Goal: Entertainment & Leisure: Consume media (video, audio)

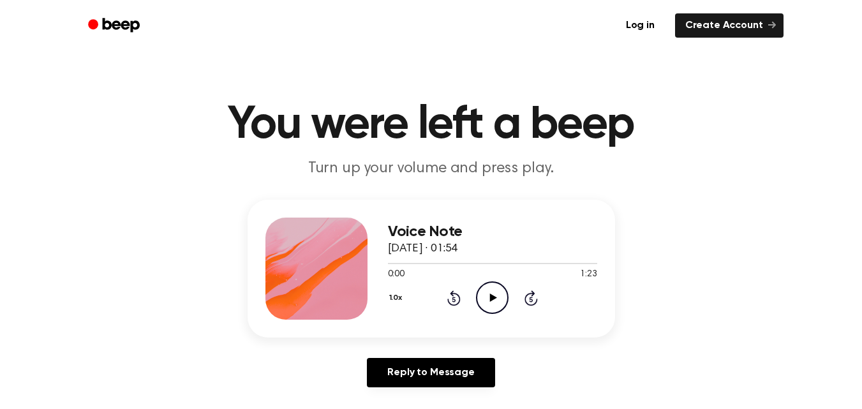
click at [494, 290] on icon "Play Audio" at bounding box center [492, 297] width 33 height 33
click at [494, 290] on icon "Pause Audio" at bounding box center [492, 297] width 33 height 33
click at [494, 290] on icon "Play Audio" at bounding box center [492, 297] width 33 height 33
click at [494, 290] on icon "Pause Audio" at bounding box center [492, 297] width 33 height 33
click at [454, 297] on icon "Rewind 5 seconds" at bounding box center [454, 298] width 14 height 17
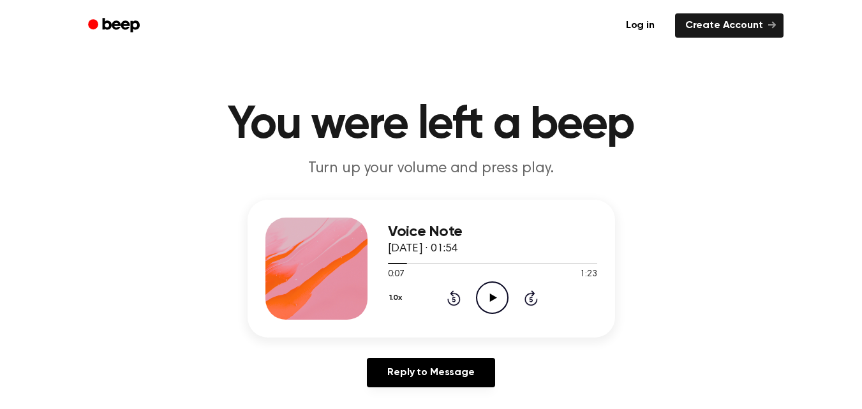
click at [490, 300] on icon at bounding box center [493, 297] width 7 height 8
click at [490, 300] on icon at bounding box center [492, 297] width 6 height 8
click at [490, 300] on icon at bounding box center [493, 297] width 7 height 8
click at [490, 300] on icon at bounding box center [492, 297] width 6 height 8
click at [456, 301] on icon "Rewind 5 seconds" at bounding box center [454, 298] width 14 height 17
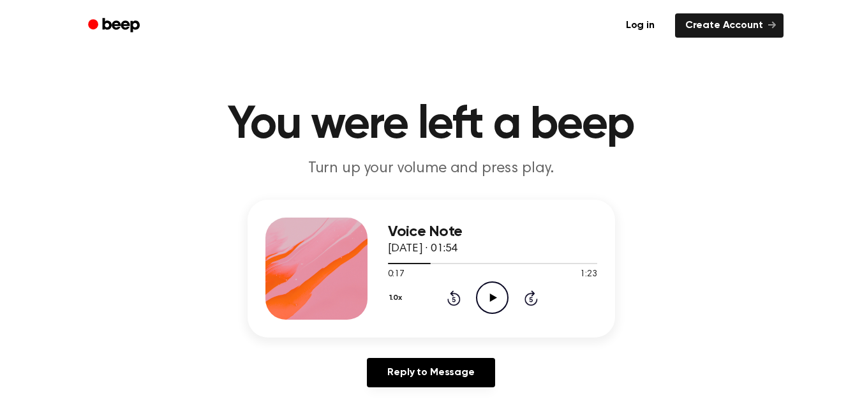
click at [487, 299] on icon "Play Audio" at bounding box center [492, 297] width 33 height 33
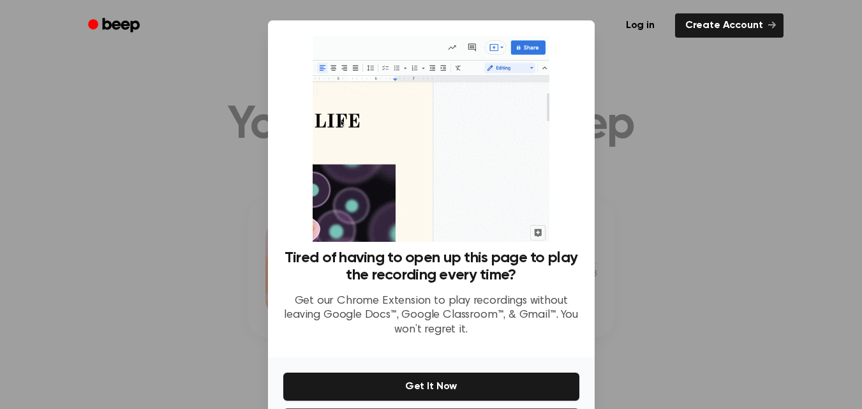
scroll to position [56, 0]
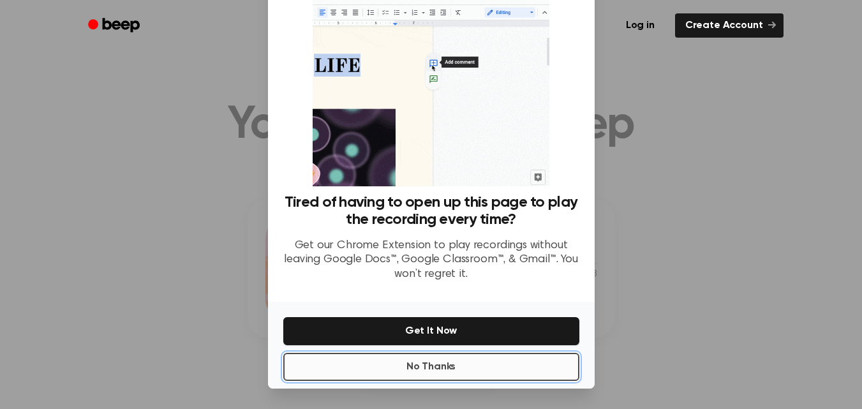
click at [422, 369] on button "No Thanks" at bounding box center [431, 367] width 296 height 28
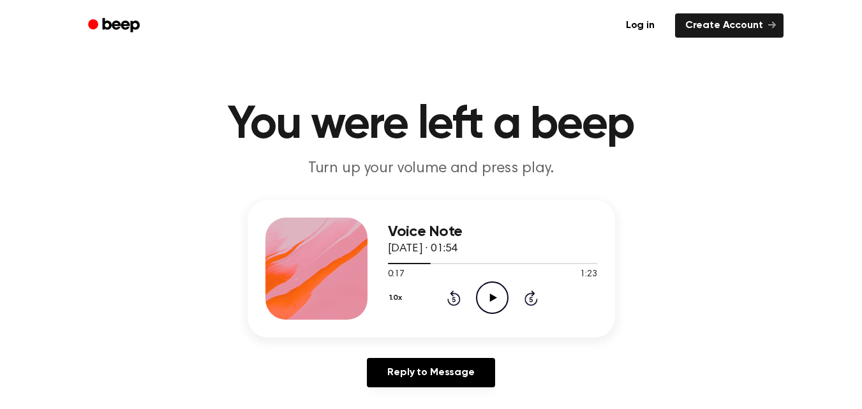
click at [497, 304] on icon "Play Audio" at bounding box center [492, 297] width 33 height 33
click at [497, 304] on icon "Pause Audio" at bounding box center [492, 297] width 33 height 33
click at [497, 304] on icon "Play Audio" at bounding box center [492, 297] width 33 height 33
click at [497, 304] on icon "Pause Audio" at bounding box center [492, 297] width 33 height 33
click at [497, 304] on icon "Play Audio" at bounding box center [492, 297] width 33 height 33
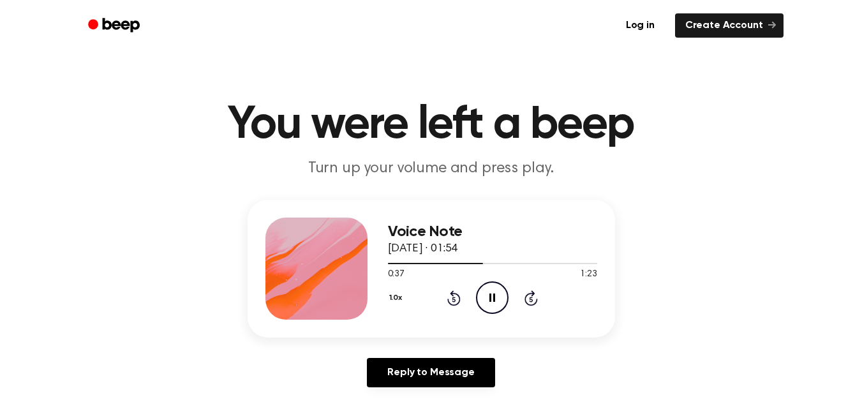
click at [497, 304] on icon "Pause Audio" at bounding box center [492, 297] width 33 height 33
click at [497, 304] on icon "Play Audio" at bounding box center [492, 297] width 33 height 33
click at [452, 299] on icon "Rewind 5 seconds" at bounding box center [454, 298] width 14 height 17
click at [486, 304] on icon "Pause Audio" at bounding box center [492, 297] width 33 height 33
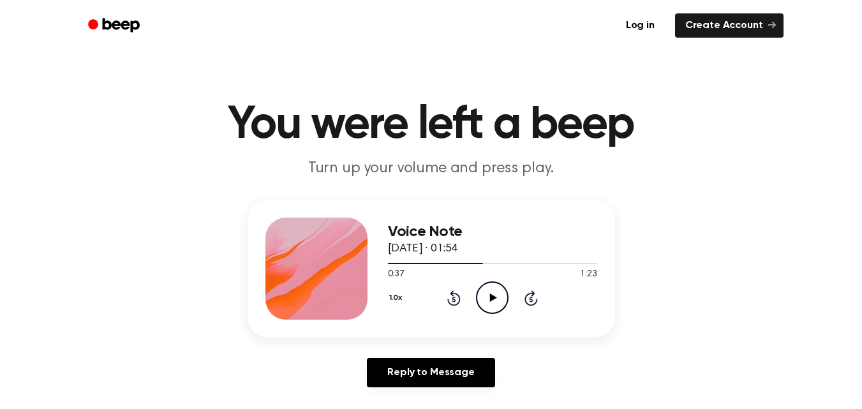
click at [486, 304] on icon "Play Audio" at bounding box center [492, 297] width 33 height 33
click at [486, 304] on icon "Pause Audio" at bounding box center [492, 297] width 33 height 33
click at [457, 299] on icon "Rewind 5 seconds" at bounding box center [454, 298] width 14 height 17
click at [487, 302] on icon "Play Audio" at bounding box center [492, 297] width 33 height 33
click at [487, 302] on icon "Pause Audio" at bounding box center [492, 297] width 33 height 33
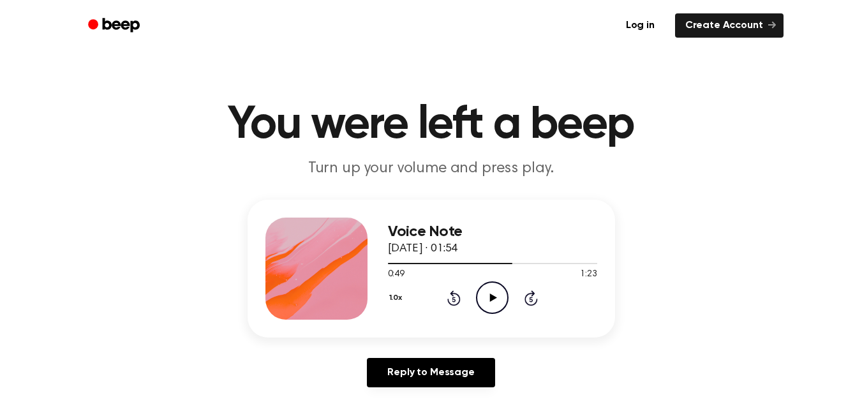
click at [452, 304] on icon at bounding box center [453, 297] width 13 height 15
click at [486, 300] on icon "Play Audio" at bounding box center [492, 297] width 33 height 33
click at [486, 300] on icon "Pause Audio" at bounding box center [492, 297] width 33 height 33
click at [486, 300] on icon "Play Audio" at bounding box center [492, 297] width 33 height 33
click at [486, 300] on icon "Pause Audio" at bounding box center [492, 297] width 33 height 33
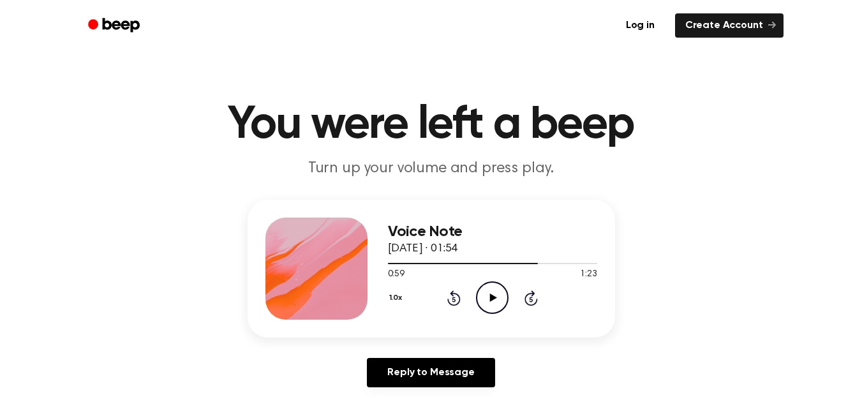
click at [459, 295] on icon at bounding box center [453, 297] width 13 height 15
click at [493, 300] on icon "Play Audio" at bounding box center [492, 297] width 33 height 33
click at [493, 300] on icon "Pause Audio" at bounding box center [492, 297] width 33 height 33
click at [493, 300] on icon "Play Audio" at bounding box center [492, 297] width 33 height 33
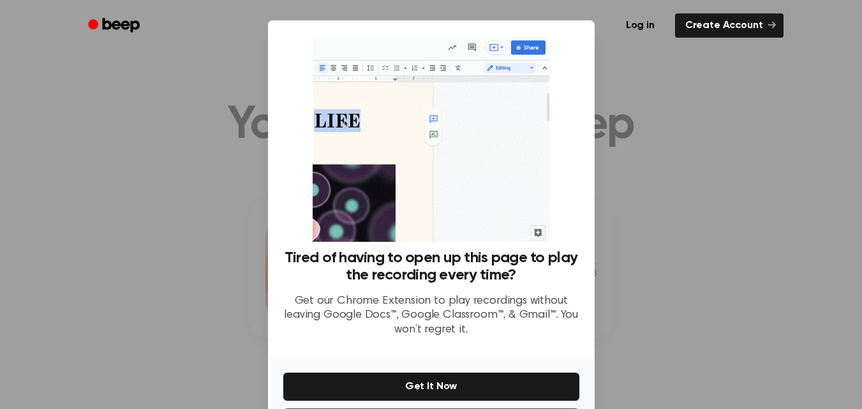
click at [463, 291] on div "Tired of having to open up this page to play the recording every time? Get our …" at bounding box center [431, 298] width 296 height 98
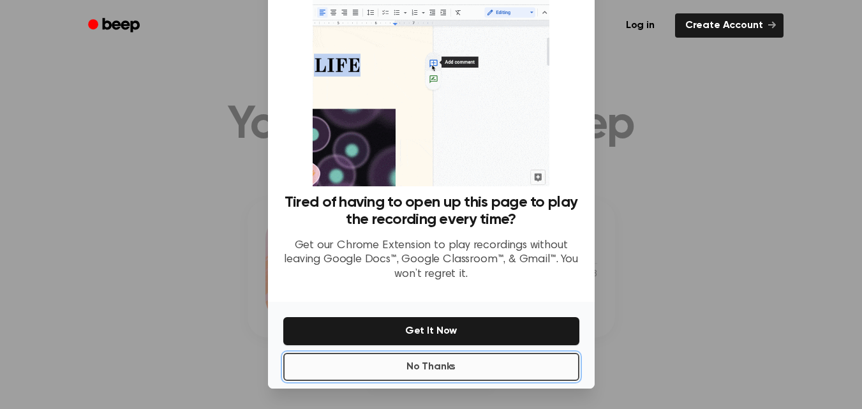
click at [393, 368] on button "No Thanks" at bounding box center [431, 367] width 296 height 28
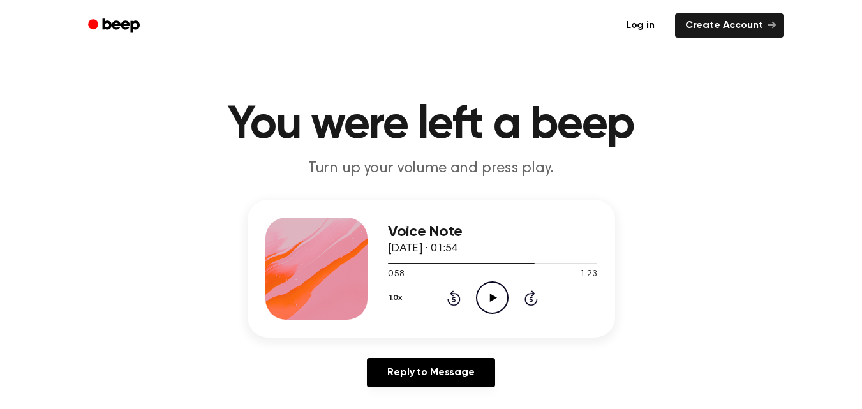
click at [494, 304] on icon "Play Audio" at bounding box center [492, 297] width 33 height 33
click at [494, 304] on icon "Pause Audio" at bounding box center [492, 297] width 33 height 33
click at [494, 304] on icon "Play Audio" at bounding box center [492, 297] width 33 height 33
click at [494, 304] on icon "Pause Audio" at bounding box center [492, 297] width 33 height 33
click at [494, 304] on icon "Play Audio" at bounding box center [492, 297] width 33 height 33
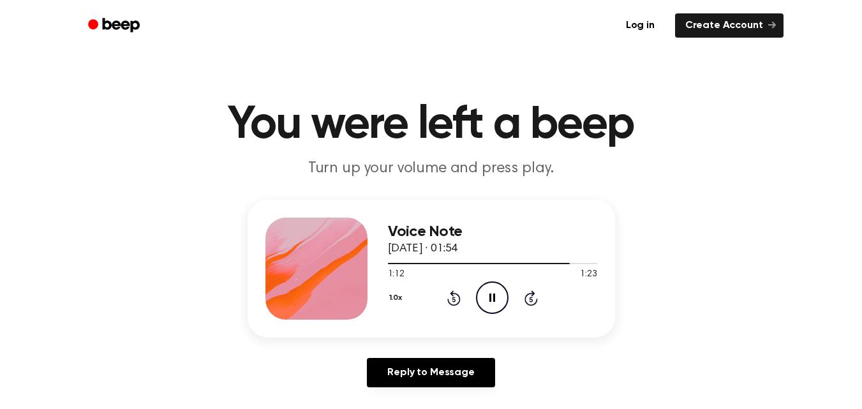
click at [493, 298] on icon at bounding box center [492, 297] width 6 height 8
click at [493, 298] on icon at bounding box center [493, 297] width 7 height 8
click at [493, 298] on icon at bounding box center [492, 297] width 6 height 8
click at [493, 298] on icon at bounding box center [493, 297] width 7 height 8
click at [494, 299] on icon at bounding box center [493, 297] width 7 height 8
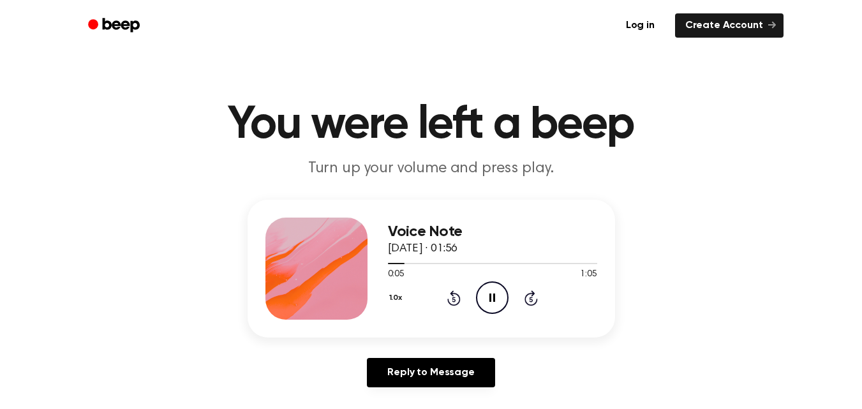
click at [493, 293] on icon "Pause Audio" at bounding box center [492, 297] width 33 height 33
click at [455, 300] on icon at bounding box center [453, 299] width 3 height 5
click at [492, 299] on icon at bounding box center [493, 297] width 7 height 8
click at [492, 299] on icon "Pause Audio" at bounding box center [492, 297] width 33 height 33
click at [492, 299] on icon at bounding box center [493, 297] width 7 height 8
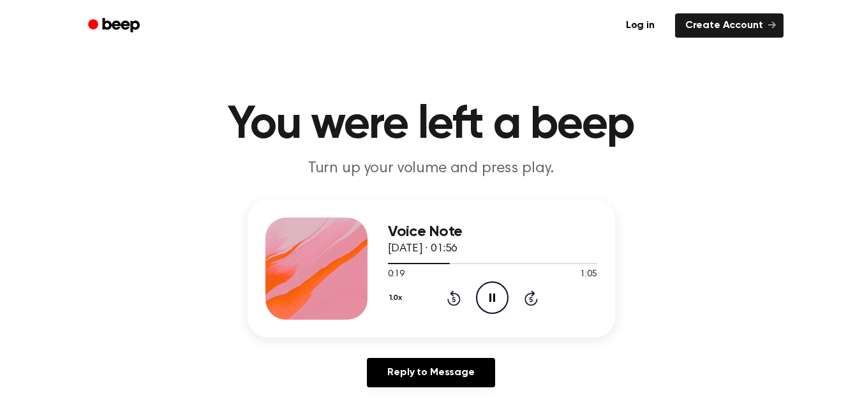
click at [492, 299] on icon "Pause Audio" at bounding box center [492, 297] width 33 height 33
click at [459, 298] on icon at bounding box center [453, 297] width 13 height 15
click at [494, 292] on icon "Play Audio" at bounding box center [492, 297] width 33 height 33
click at [448, 297] on icon "Rewind 5 seconds" at bounding box center [454, 298] width 14 height 17
click at [498, 295] on icon "Pause Audio" at bounding box center [492, 297] width 33 height 33
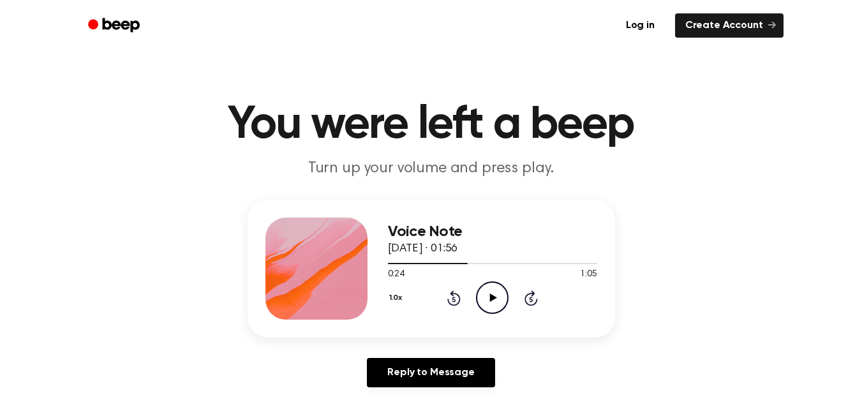
click at [459, 302] on icon at bounding box center [453, 297] width 13 height 15
click at [485, 292] on icon "Play Audio" at bounding box center [492, 297] width 33 height 33
click at [452, 294] on icon at bounding box center [453, 297] width 13 height 15
click at [489, 300] on icon "Pause Audio" at bounding box center [492, 297] width 33 height 33
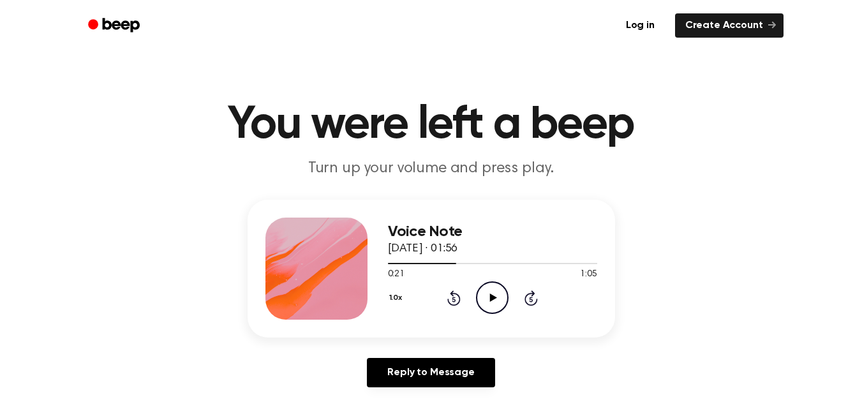
click at [489, 300] on icon "Play Audio" at bounding box center [492, 297] width 33 height 33
click at [489, 300] on icon "Pause Audio" at bounding box center [492, 297] width 33 height 33
click at [489, 300] on icon "Play Audio" at bounding box center [492, 297] width 33 height 33
click at [457, 300] on icon "Rewind 5 seconds" at bounding box center [454, 298] width 14 height 17
click at [500, 295] on icon "Pause Audio" at bounding box center [492, 297] width 33 height 33
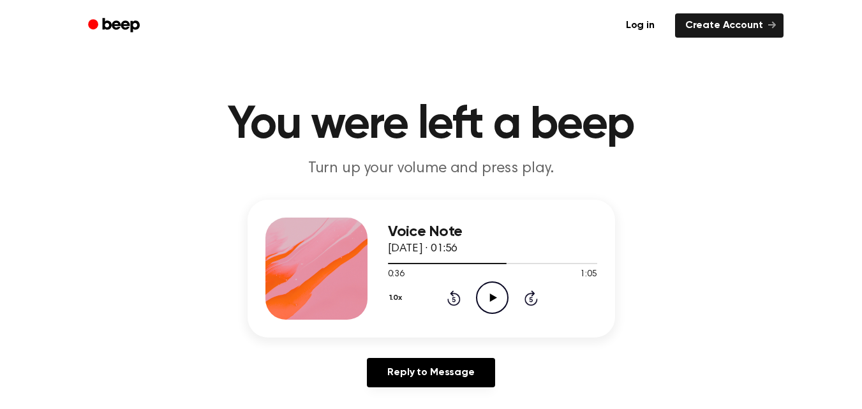
click at [449, 304] on icon "Rewind 5 seconds" at bounding box center [454, 298] width 14 height 17
click at [497, 293] on icon "Play Audio" at bounding box center [492, 297] width 33 height 33
click at [459, 293] on icon "Rewind 5 seconds" at bounding box center [454, 298] width 14 height 17
click at [489, 299] on icon "Pause Audio" at bounding box center [492, 297] width 33 height 33
click at [489, 299] on icon "Play Audio" at bounding box center [492, 297] width 33 height 33
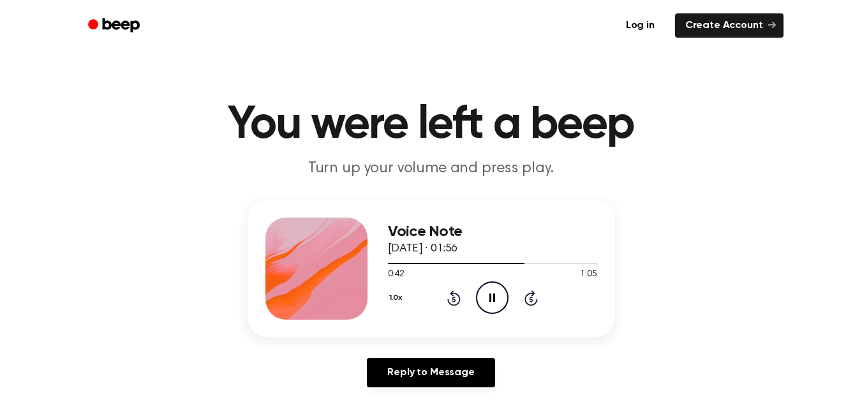
click at [453, 300] on icon at bounding box center [453, 299] width 3 height 5
click at [489, 300] on icon "Pause Audio" at bounding box center [492, 297] width 33 height 33
click at [489, 300] on icon "Play Audio" at bounding box center [492, 297] width 33 height 33
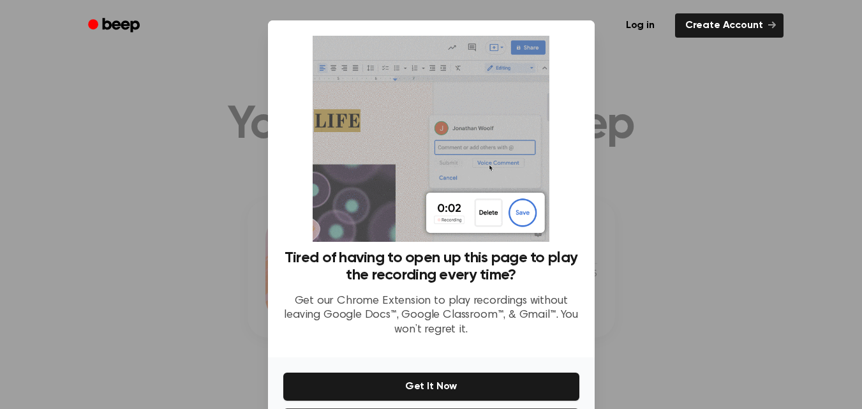
click at [470, 292] on div "Tired of having to open up this page to play the recording every time? Get our …" at bounding box center [431, 298] width 296 height 98
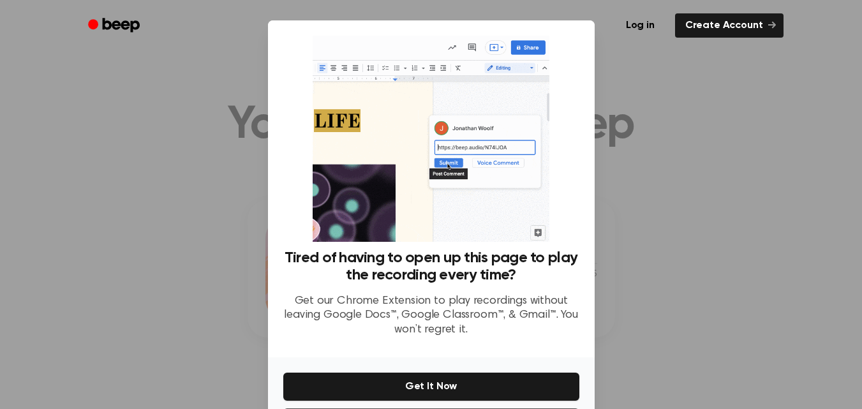
scroll to position [56, 0]
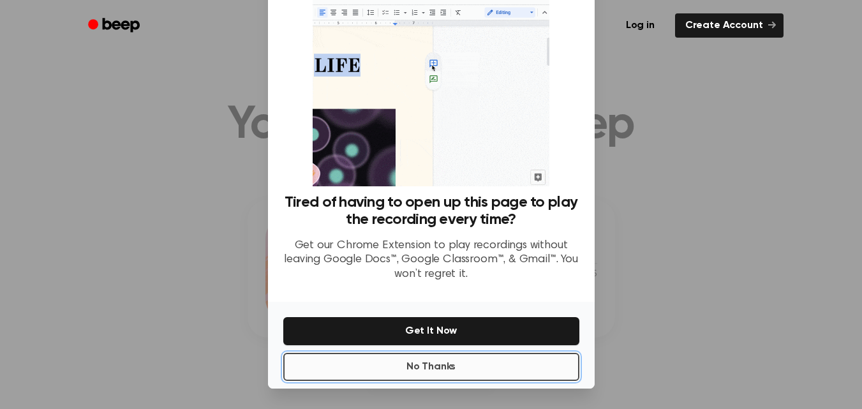
click at [409, 366] on button "No Thanks" at bounding box center [431, 367] width 296 height 28
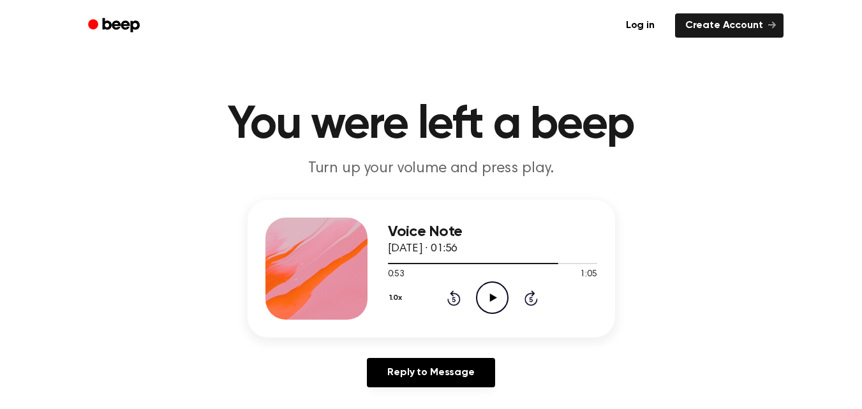
click at [496, 299] on icon "Play Audio" at bounding box center [492, 297] width 33 height 33
click at [496, 299] on icon "Pause Audio" at bounding box center [492, 297] width 33 height 33
click at [496, 299] on icon "Play Audio" at bounding box center [492, 297] width 33 height 33
click at [449, 299] on icon "Rewind 5 seconds" at bounding box center [454, 298] width 14 height 17
click at [489, 293] on icon "Play Audio" at bounding box center [492, 297] width 33 height 33
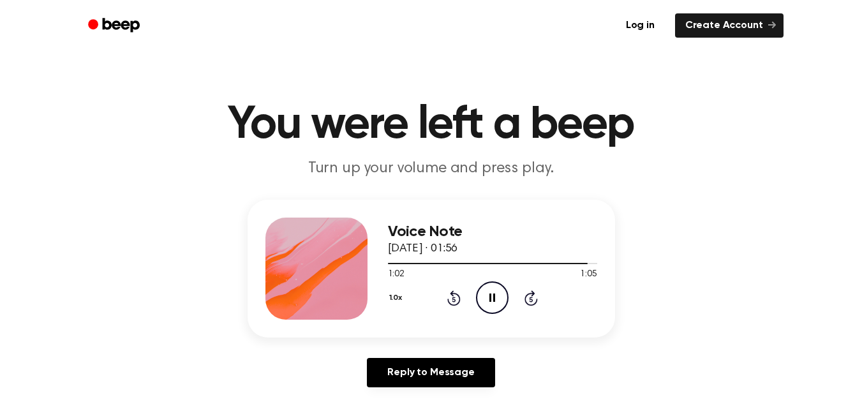
click at [450, 301] on icon "Rewind 5 seconds" at bounding box center [454, 298] width 14 height 17
click at [537, 263] on div at bounding box center [492, 263] width 209 height 1
click at [481, 300] on icon "Play Audio" at bounding box center [492, 297] width 33 height 33
click at [498, 296] on icon "Pause Audio" at bounding box center [492, 297] width 33 height 33
click at [487, 294] on icon "Play Audio" at bounding box center [492, 297] width 33 height 33
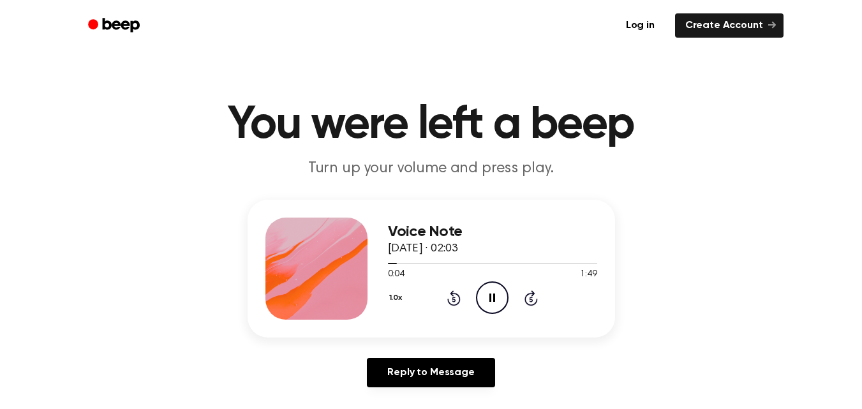
click at [487, 294] on icon "Pause Audio" at bounding box center [492, 297] width 33 height 33
click at [487, 294] on icon "Play Audio" at bounding box center [492, 297] width 33 height 33
click at [487, 294] on icon "Pause Audio" at bounding box center [492, 297] width 33 height 33
click at [455, 295] on icon "Rewind 5 seconds" at bounding box center [454, 298] width 14 height 17
click at [486, 296] on icon "Play Audio" at bounding box center [492, 297] width 33 height 33
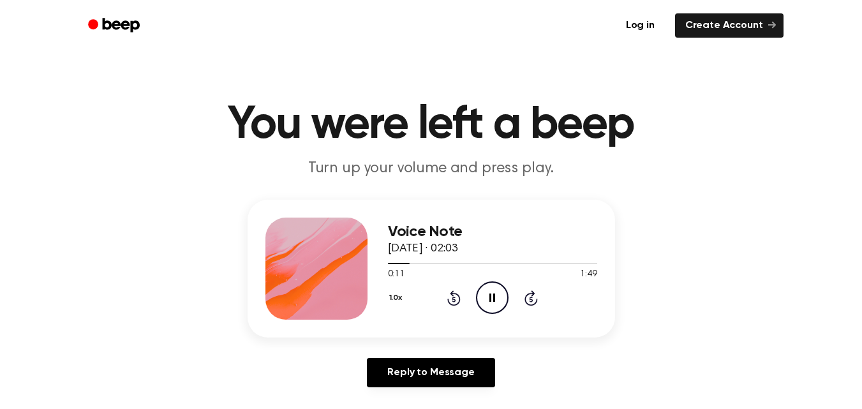
click at [488, 293] on icon "Pause Audio" at bounding box center [492, 297] width 33 height 33
click at [488, 293] on icon "Play Audio" at bounding box center [492, 297] width 33 height 33
click at [487, 295] on icon "Pause Audio" at bounding box center [492, 297] width 33 height 33
click at [487, 295] on icon "Play Audio" at bounding box center [492, 297] width 33 height 33
click at [487, 295] on icon "Pause Audio" at bounding box center [492, 297] width 33 height 33
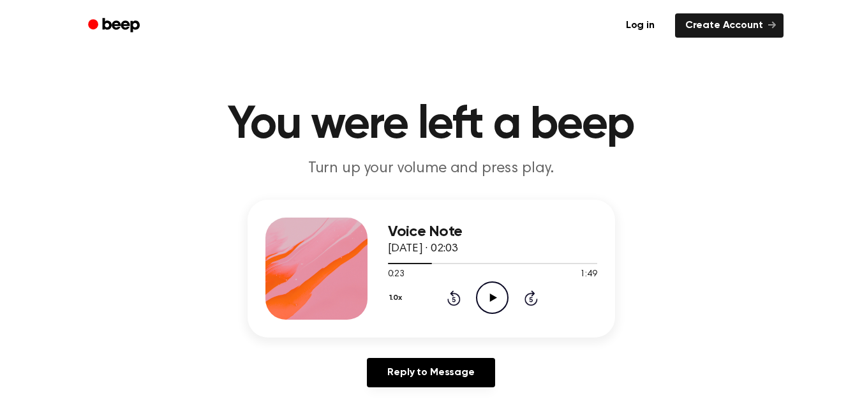
click at [487, 295] on icon "Play Audio" at bounding box center [492, 297] width 33 height 33
click at [487, 295] on icon "Pause Audio" at bounding box center [492, 297] width 33 height 33
click at [450, 297] on icon "Rewind 5 seconds" at bounding box center [454, 298] width 14 height 17
click at [484, 297] on icon "Play Audio" at bounding box center [492, 297] width 33 height 33
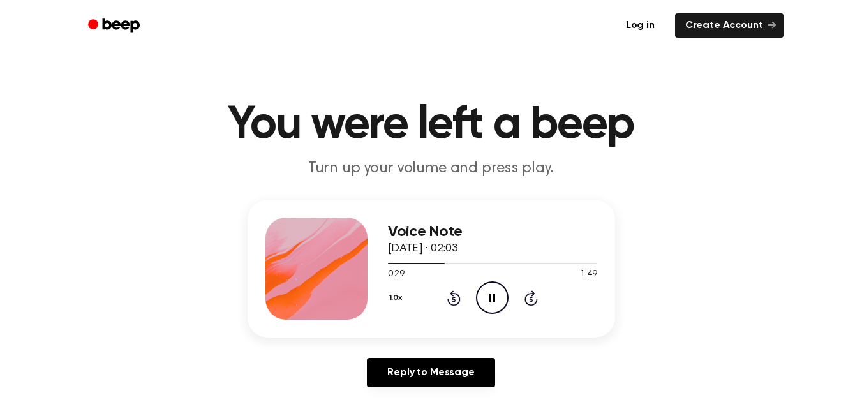
click at [488, 304] on icon "Pause Audio" at bounding box center [492, 297] width 33 height 33
click at [488, 304] on icon "Play Audio" at bounding box center [492, 297] width 33 height 33
click at [488, 304] on icon "Pause Audio" at bounding box center [492, 297] width 33 height 33
click at [488, 304] on icon "Play Audio" at bounding box center [492, 297] width 33 height 33
click at [488, 304] on icon "Pause Audio" at bounding box center [492, 297] width 33 height 33
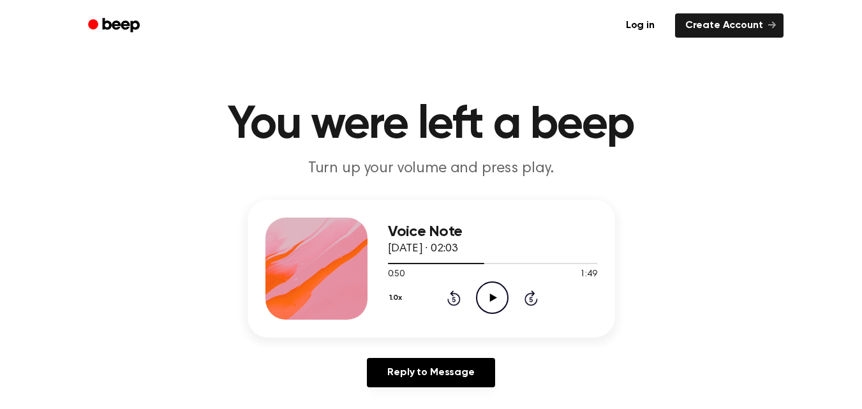
click at [488, 304] on icon "Play Audio" at bounding box center [492, 297] width 33 height 33
click at [488, 304] on icon "Pause Audio" at bounding box center [492, 297] width 33 height 33
click at [457, 304] on icon at bounding box center [453, 297] width 13 height 15
click at [492, 300] on icon at bounding box center [493, 297] width 7 height 8
click at [446, 296] on div "1.0x Rewind 5 seconds Pause Audio Skip 5 seconds" at bounding box center [492, 297] width 209 height 33
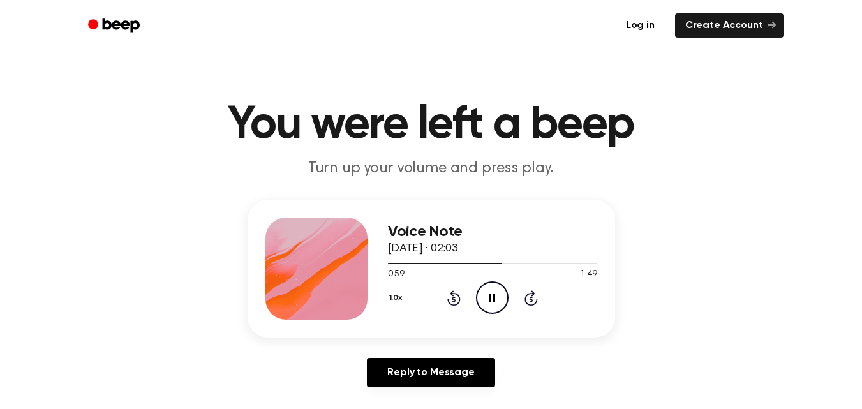
click at [452, 297] on icon "Rewind 5 seconds" at bounding box center [454, 298] width 14 height 17
click at [450, 299] on icon "Rewind 5 seconds" at bounding box center [454, 298] width 14 height 17
click at [489, 302] on icon "Pause Audio" at bounding box center [492, 297] width 33 height 33
click at [456, 301] on icon "Rewind 5 seconds" at bounding box center [454, 298] width 14 height 17
click at [487, 300] on icon "Play Audio" at bounding box center [492, 297] width 33 height 33
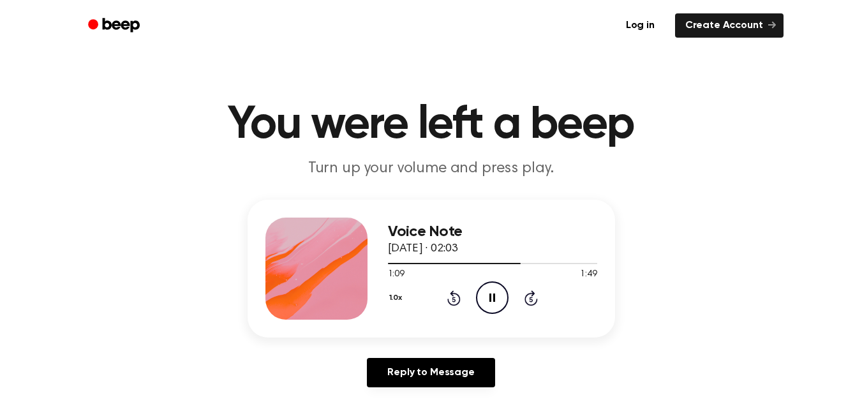
click at [496, 297] on icon "Pause Audio" at bounding box center [492, 297] width 33 height 33
click at [496, 297] on icon at bounding box center [493, 297] width 7 height 8
click at [458, 298] on icon "Rewind 5 seconds" at bounding box center [454, 298] width 14 height 17
click at [492, 298] on icon "Pause Audio" at bounding box center [492, 297] width 33 height 33
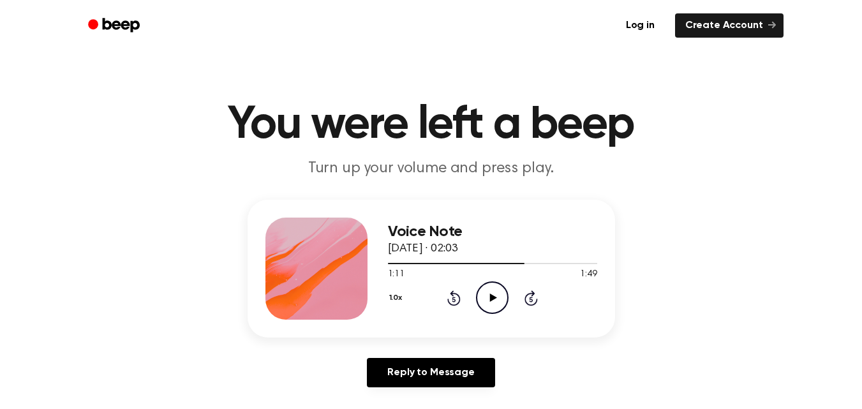
click at [492, 298] on icon at bounding box center [493, 297] width 7 height 8
click at [492, 298] on icon "Pause Audio" at bounding box center [492, 297] width 33 height 33
click at [449, 300] on icon at bounding box center [453, 297] width 13 height 15
click at [484, 296] on icon "Play Audio" at bounding box center [492, 297] width 33 height 33
click at [484, 296] on icon "Pause Audio" at bounding box center [492, 297] width 33 height 33
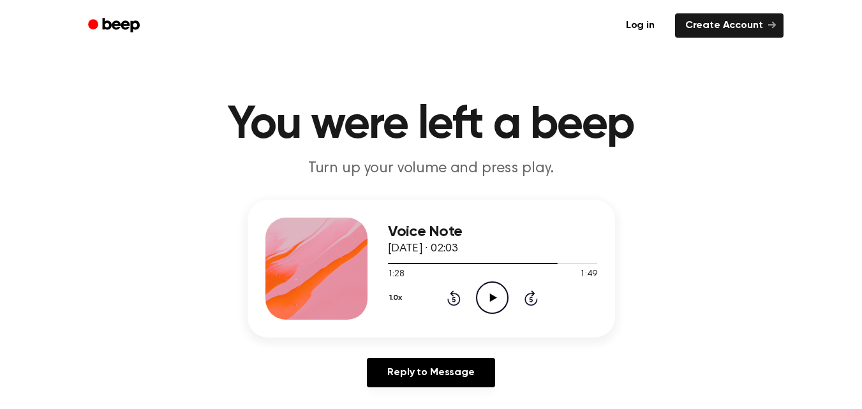
click at [484, 296] on icon "Play Audio" at bounding box center [492, 297] width 33 height 33
click at [484, 296] on icon "Pause Audio" at bounding box center [492, 297] width 33 height 33
click at [457, 295] on icon "Rewind 5 seconds" at bounding box center [454, 298] width 14 height 17
click at [507, 298] on circle at bounding box center [492, 297] width 31 height 31
click at [450, 302] on icon at bounding box center [453, 297] width 13 height 15
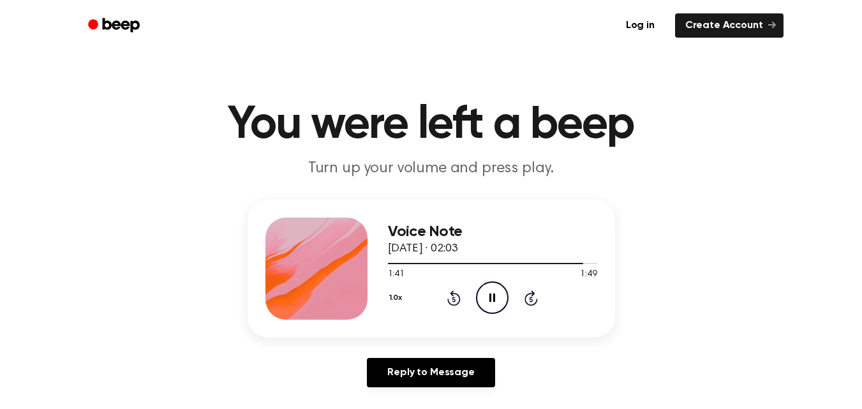
click at [456, 301] on icon "Rewind 5 seconds" at bounding box center [454, 298] width 14 height 17
